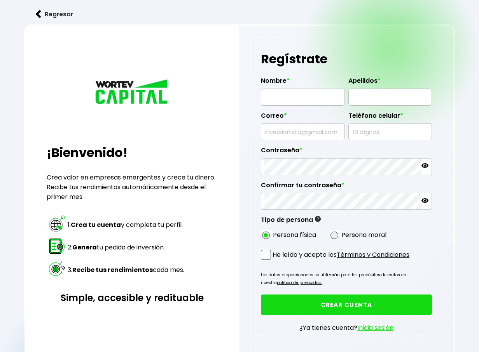
radio input "true"
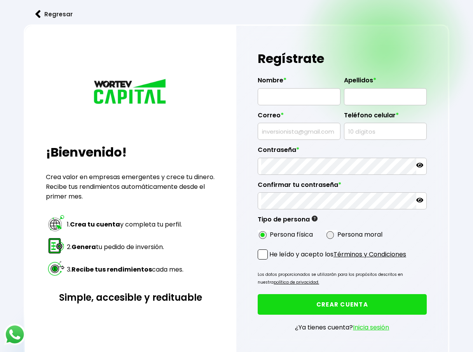
click at [299, 94] on input "text" at bounding box center [299, 97] width 76 height 16
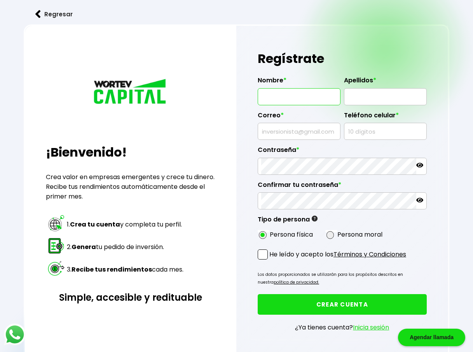
type input "[PERSON_NAME]"
type input "[EMAIL_ADDRESS][DOMAIN_NAME]"
type input "2721246643"
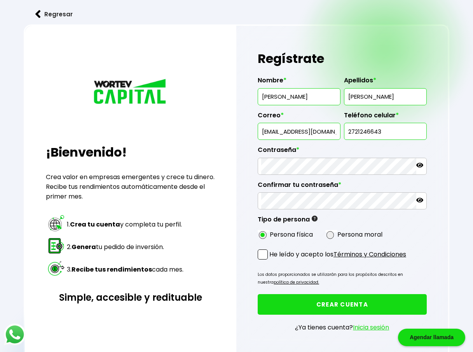
click at [392, 93] on input "[PERSON_NAME]" at bounding box center [386, 97] width 76 height 16
type input "[PERSON_NAME]"
click at [399, 56] on h1 "Regístrate" at bounding box center [342, 58] width 169 height 23
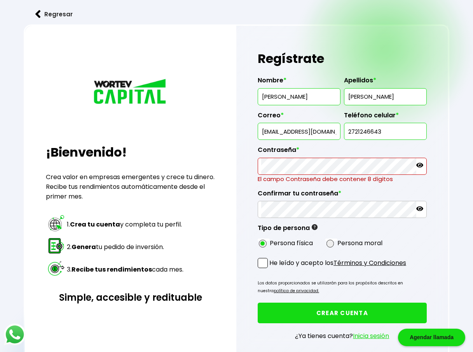
click at [417, 168] on icon at bounding box center [419, 165] width 7 height 7
